Goal: Information Seeking & Learning: Learn about a topic

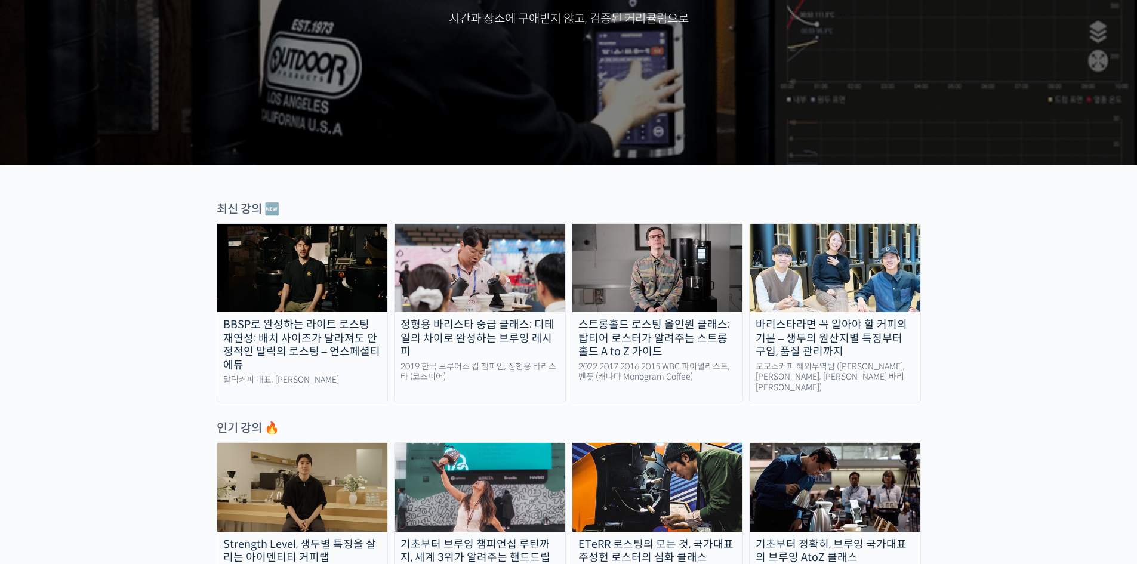
scroll to position [239, 0]
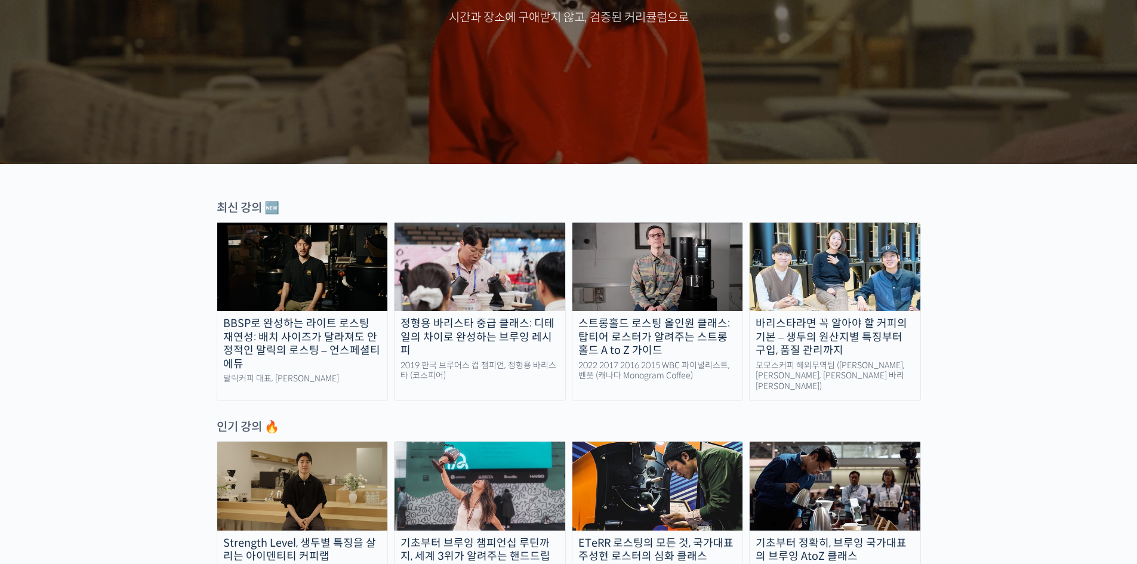
click at [263, 285] on img at bounding box center [302, 267] width 171 height 88
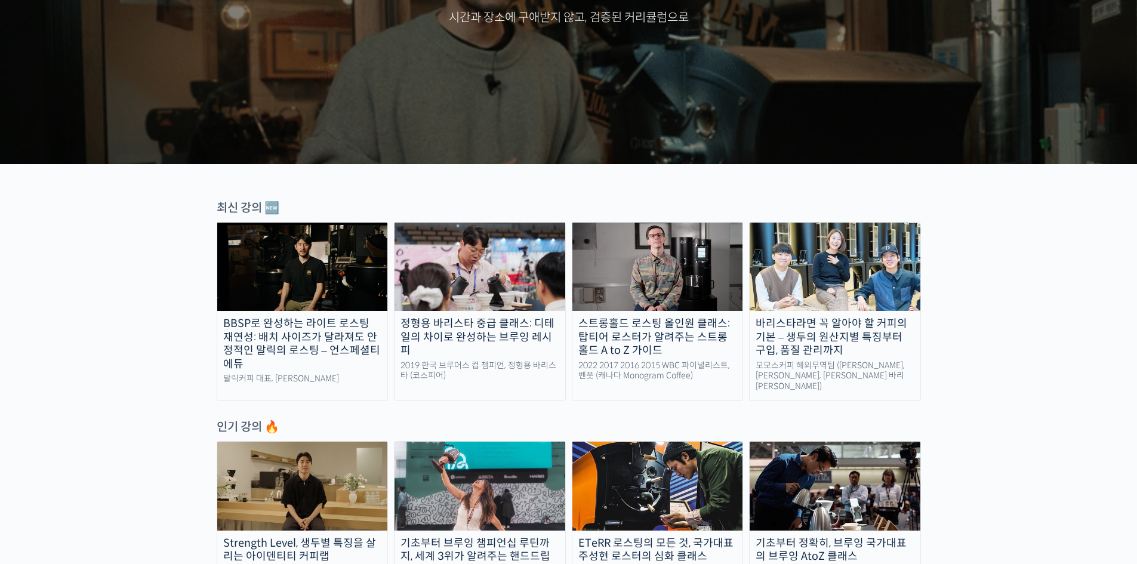
click at [731, 327] on div "스트롱홀드 로스팅 올인원 클래스: 탑티어 로스터가 알려주는 스트롱홀드 A to Z 가이드" at bounding box center [657, 337] width 171 height 41
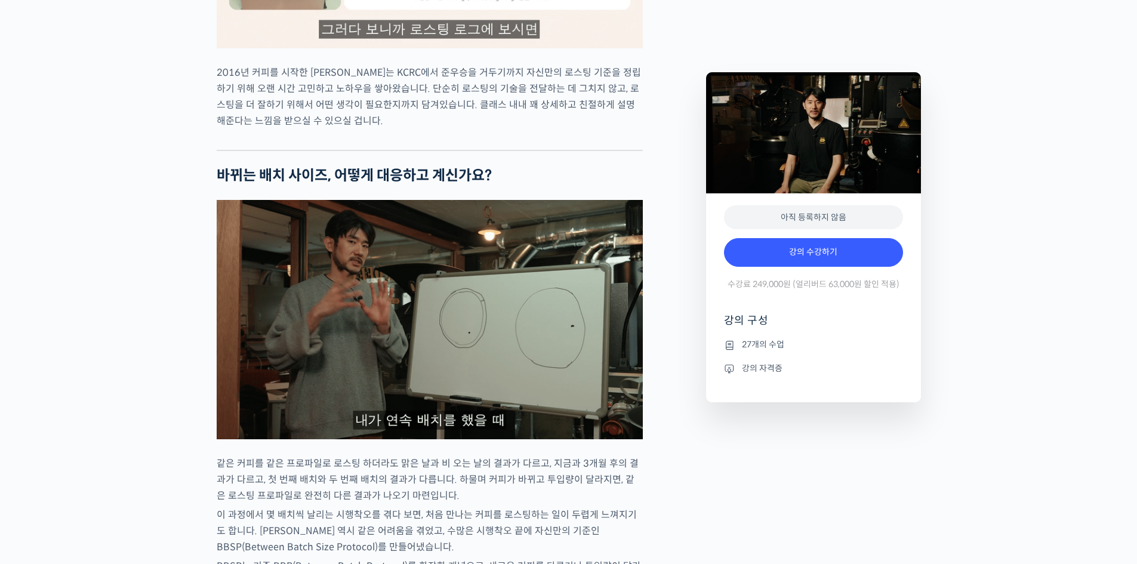
scroll to position [1671, 0]
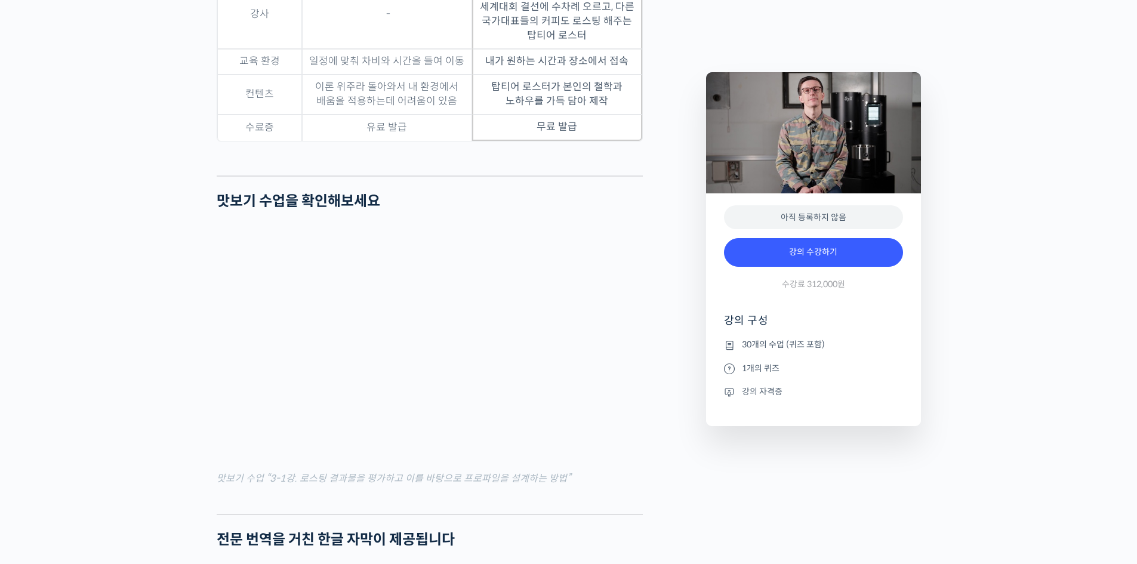
scroll to position [3879, 0]
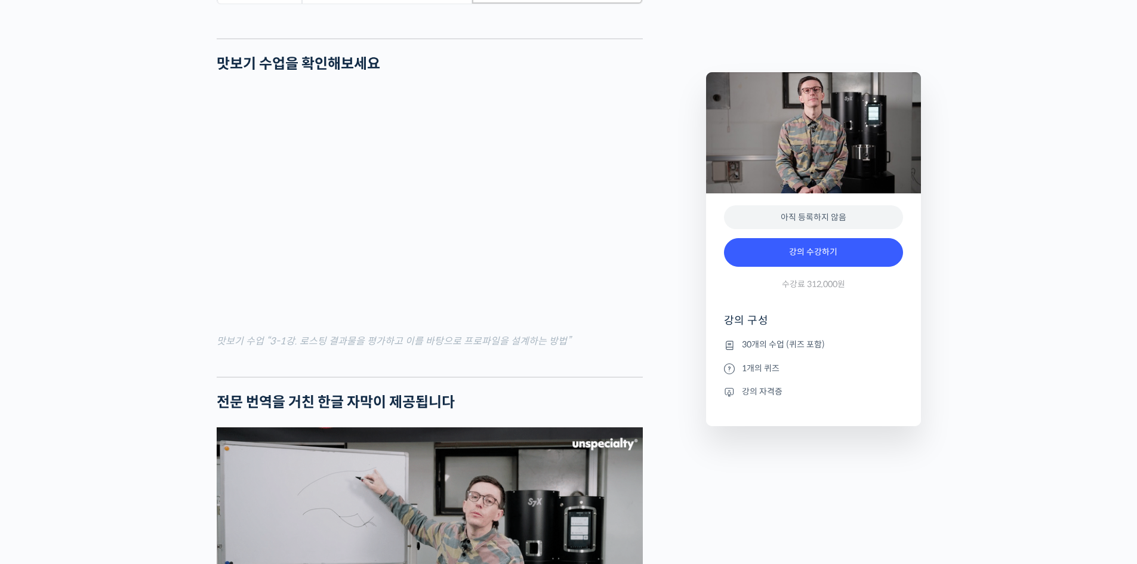
click at [30, 293] on div "스트롱홀드 로스팅 올인원 클래스: 탑티어 로스터가 알려주는 스트롱홀드 A to Z 가이드 강의 상세 내용 확인하기 벤풋을 소개합니다! 캐나다 …" at bounding box center [568, 121] width 1137 height 7017
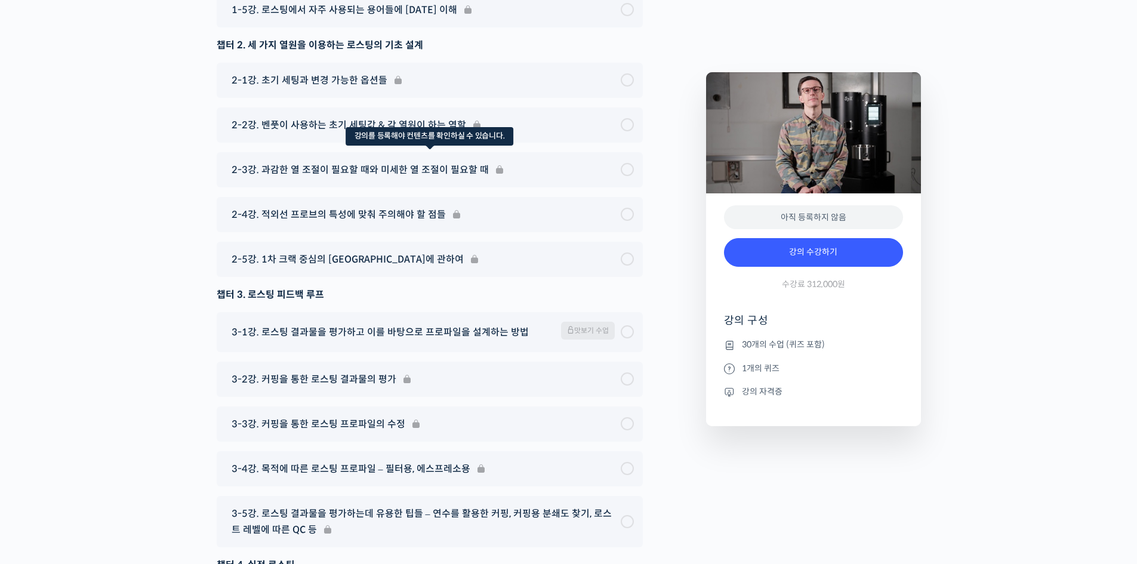
scroll to position [6032, 0]
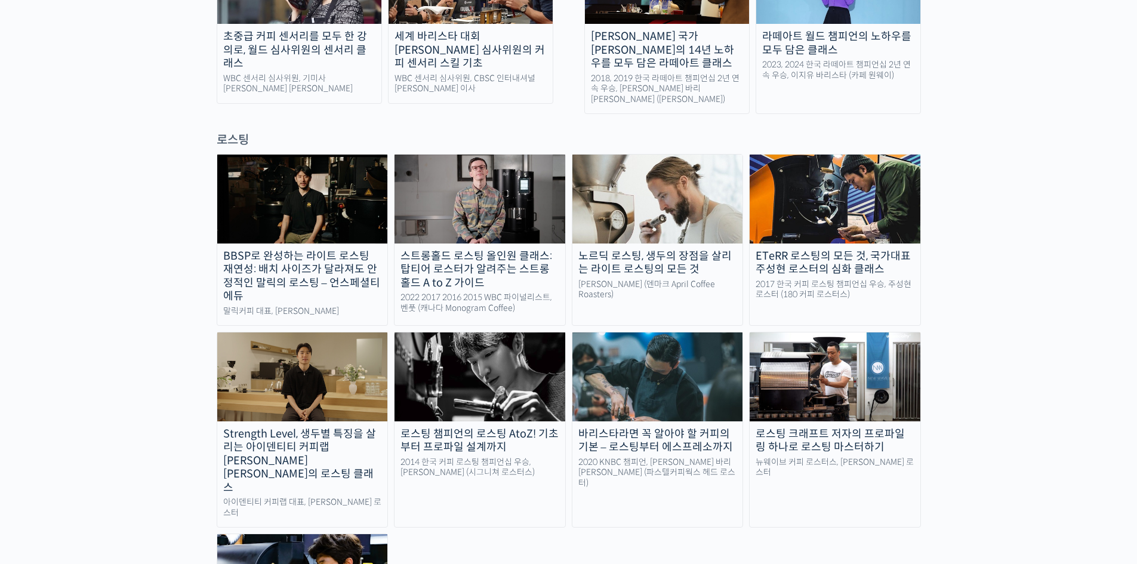
scroll to position [1015, 0]
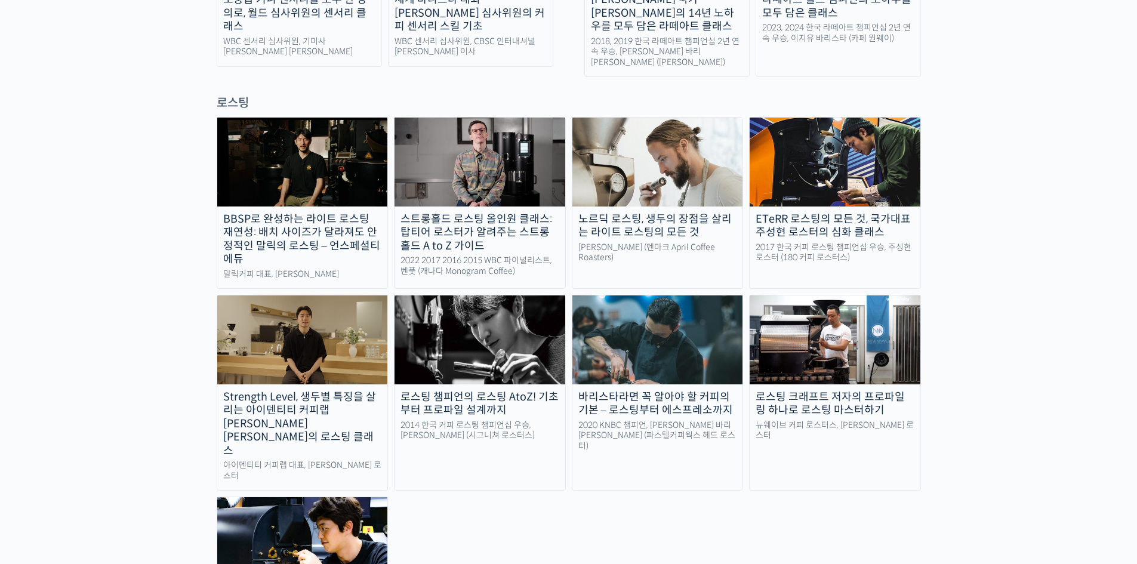
click at [682, 326] on img at bounding box center [657, 339] width 171 height 88
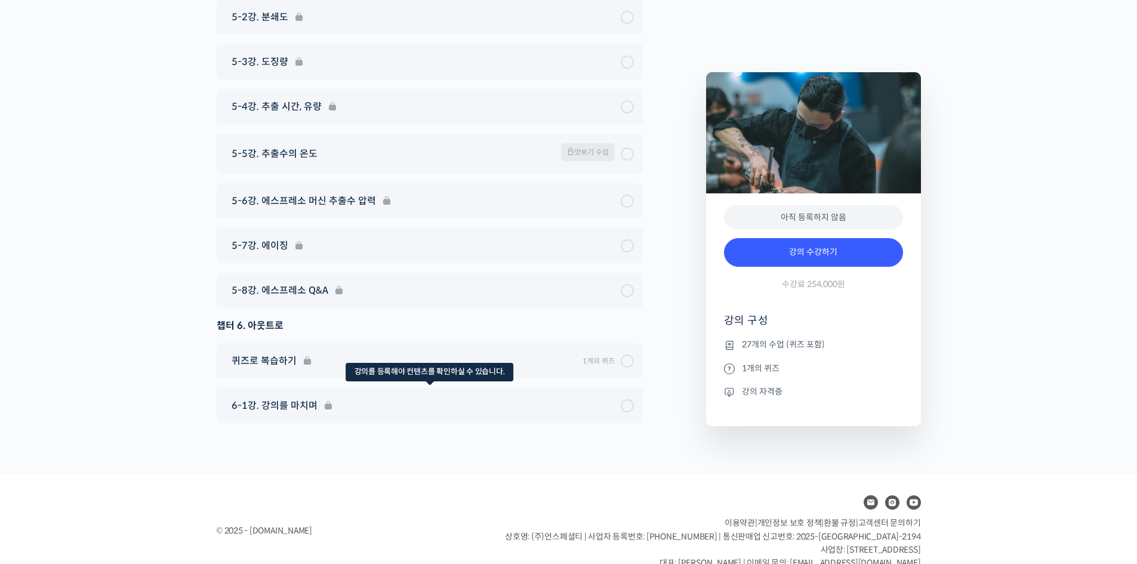
scroll to position [5980, 0]
